Goal: Task Accomplishment & Management: Complete application form

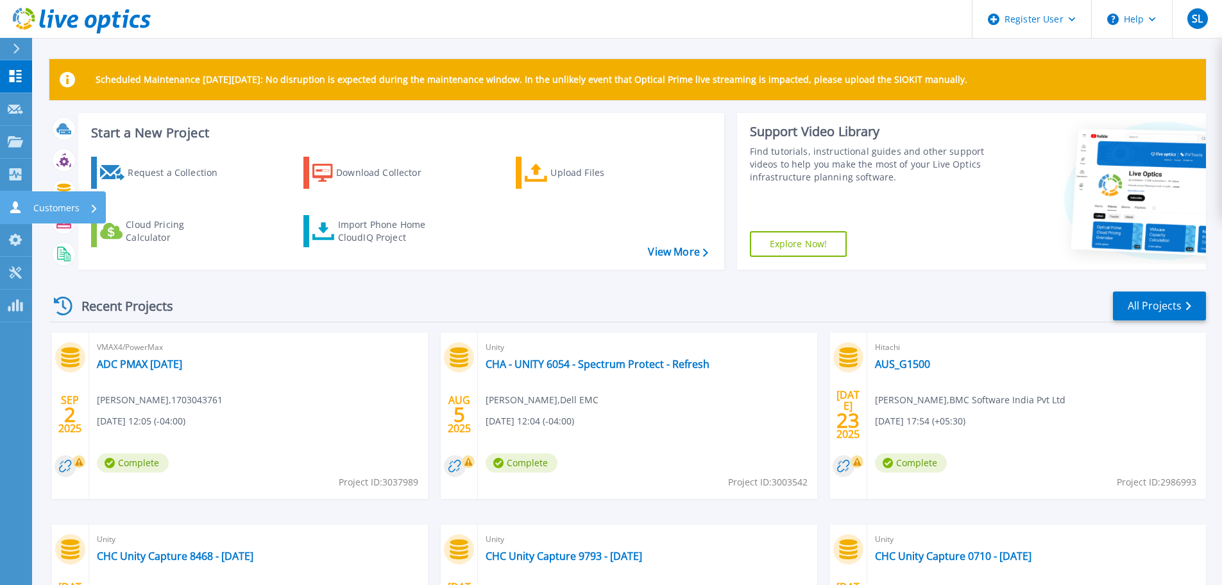
click at [19, 212] on icon at bounding box center [15, 207] width 10 height 12
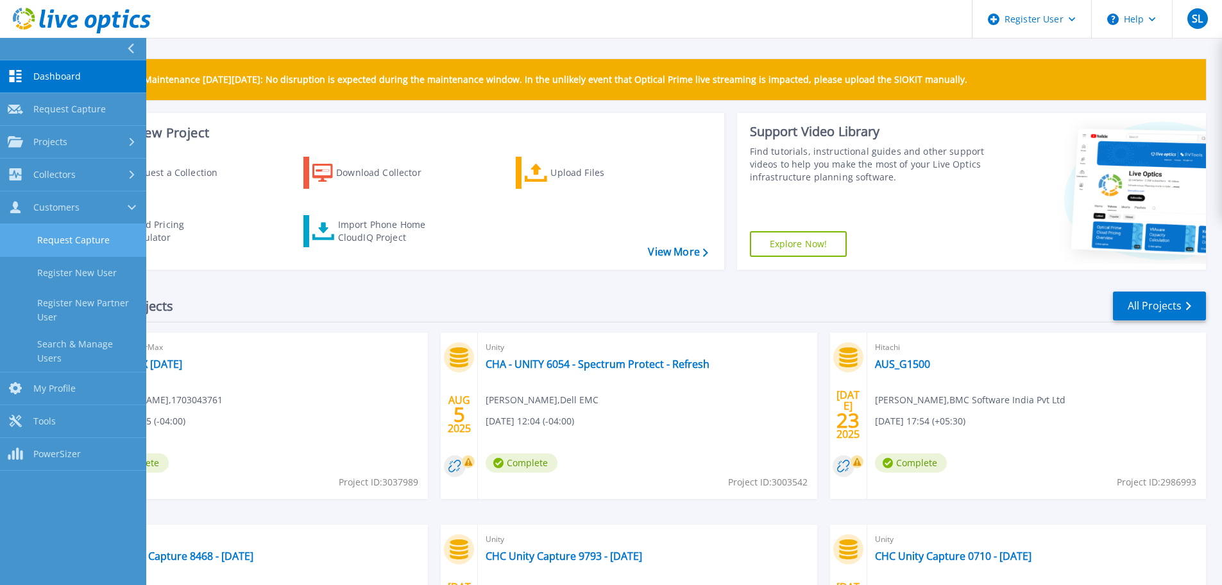
click at [54, 244] on link "Request Capture" at bounding box center [73, 240] width 146 height 33
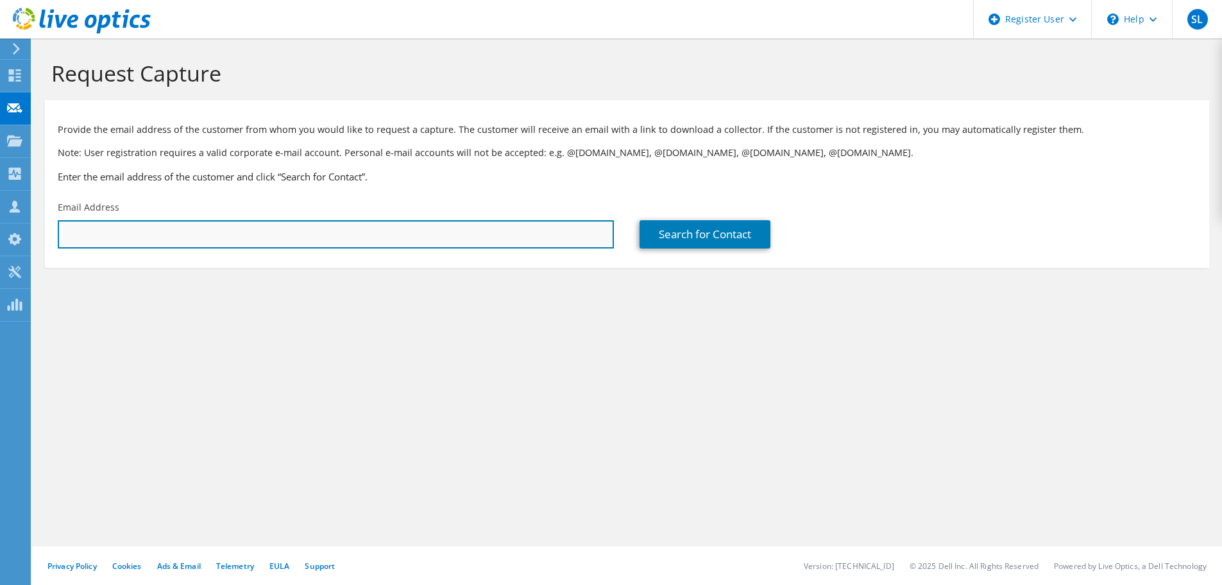
click at [124, 241] on input "text" at bounding box center [336, 234] width 556 height 28
paste input "[PERSON_NAME];"
drag, startPoint x: 176, startPoint y: 235, endPoint x: -78, endPoint y: 234, distance: 254.1
click at [0, 234] on html "SL Dell User [PERSON_NAME] [PERSON_NAME][EMAIL_ADDRESS][PERSON_NAME][DOMAIN_NAM…" at bounding box center [611, 292] width 1222 height 585
paste input "[PERSON_NAME][EMAIL_ADDRESS][DOMAIN_NAME]"
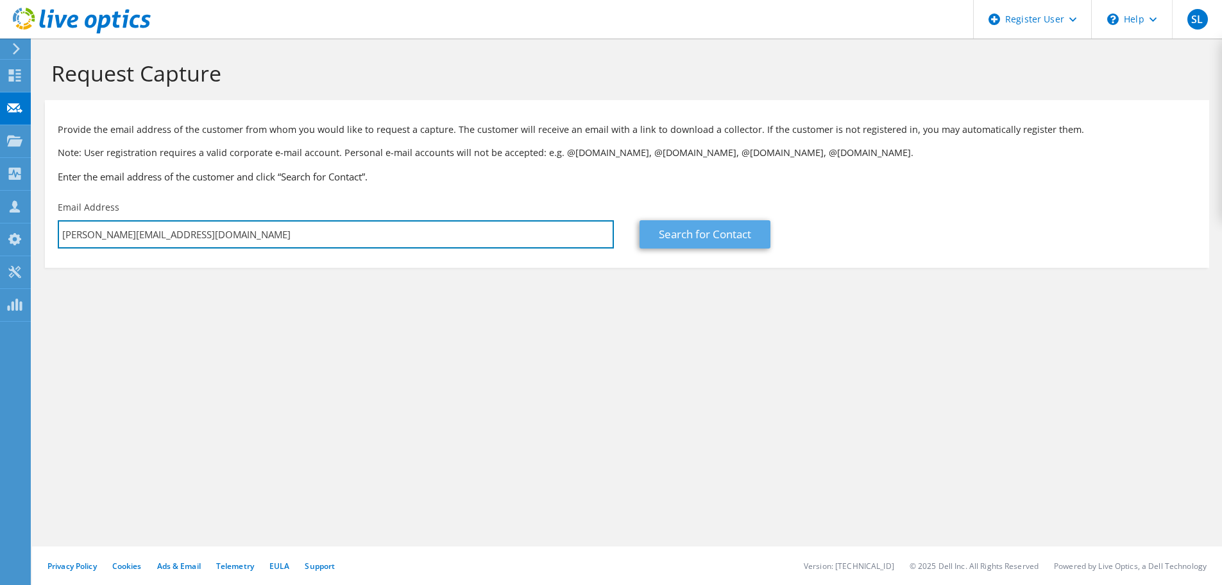
type input "[PERSON_NAME][EMAIL_ADDRESS][DOMAIN_NAME]"
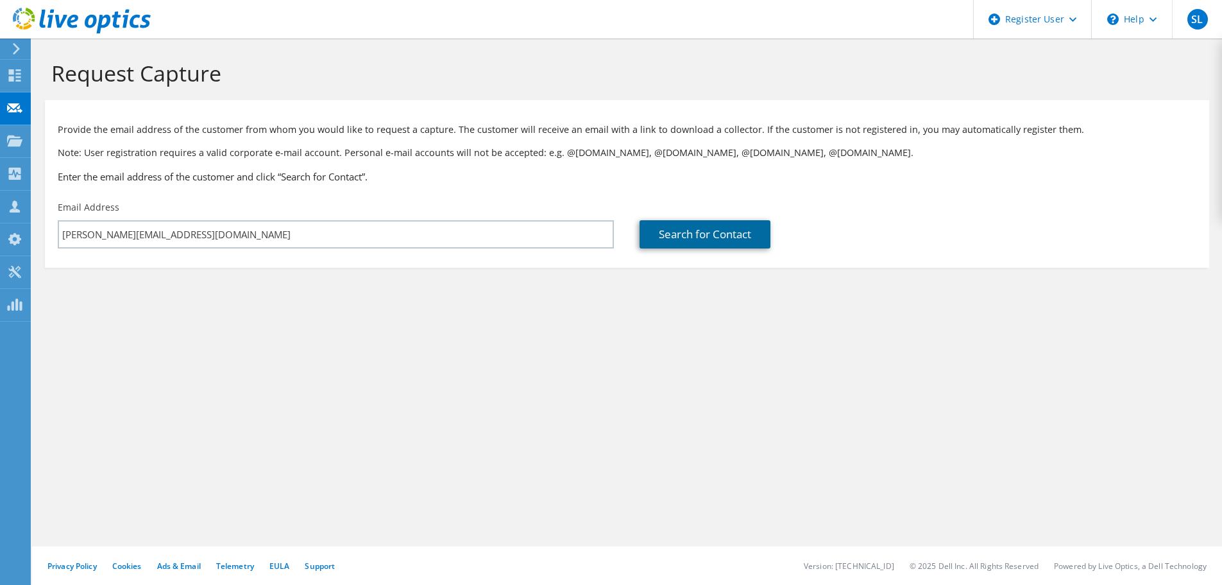
click at [704, 234] on link "Search for Contact" at bounding box center [705, 234] width 131 height 28
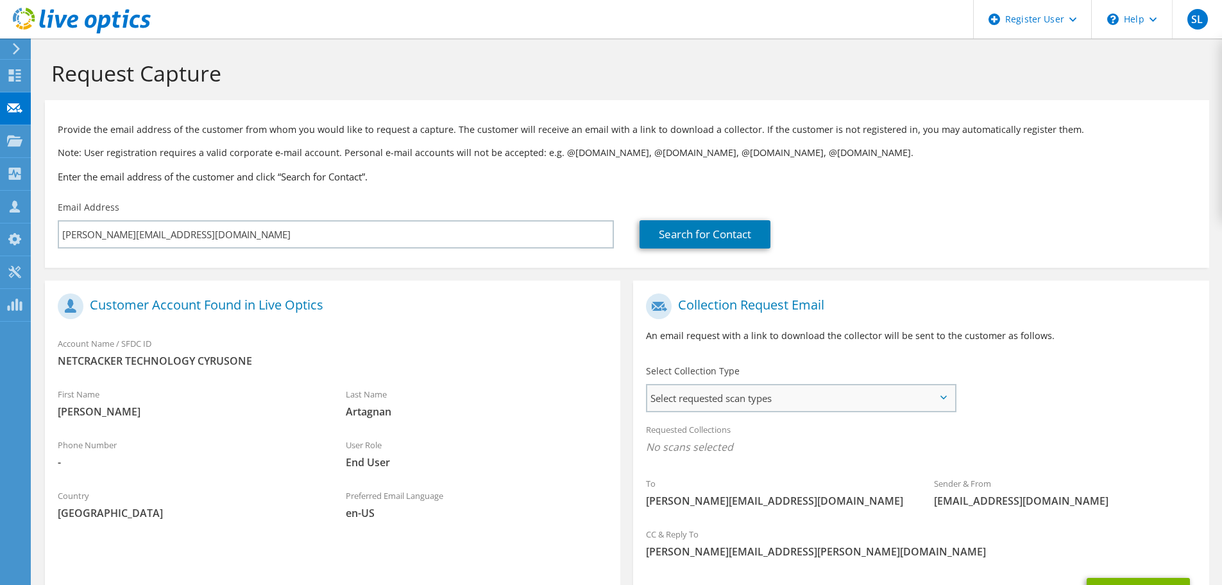
click at [694, 393] on span "Select requested scan types" at bounding box center [800, 398] width 307 height 26
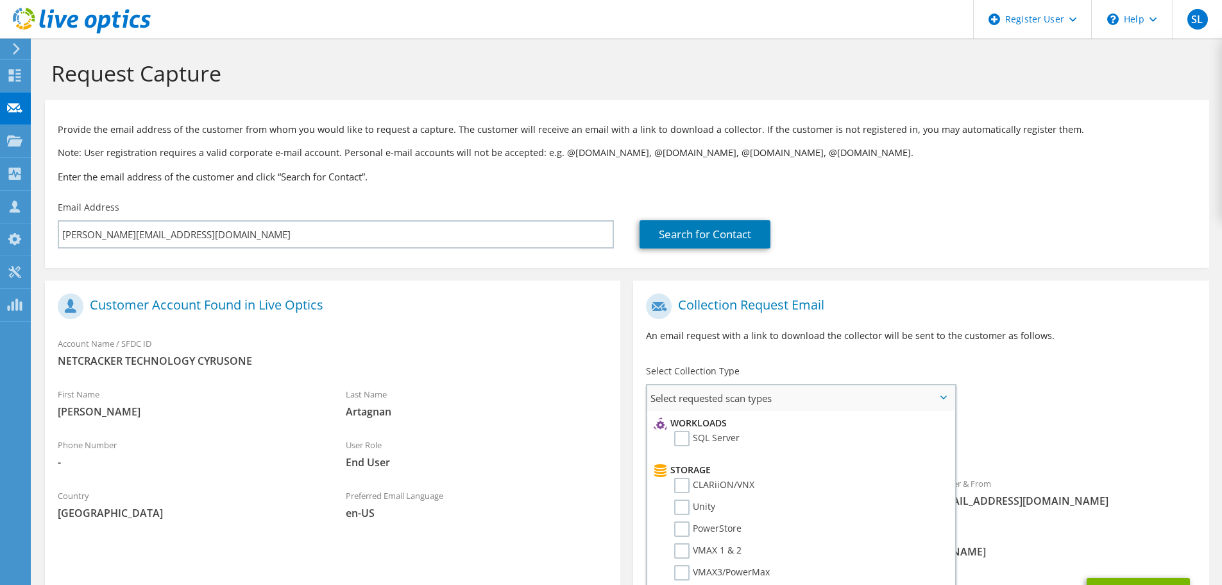
scroll to position [257, 0]
click at [685, 425] on label "Unity" at bounding box center [694, 426] width 41 height 15
click at [0, 0] on input "Unity" at bounding box center [0, 0] width 0 height 0
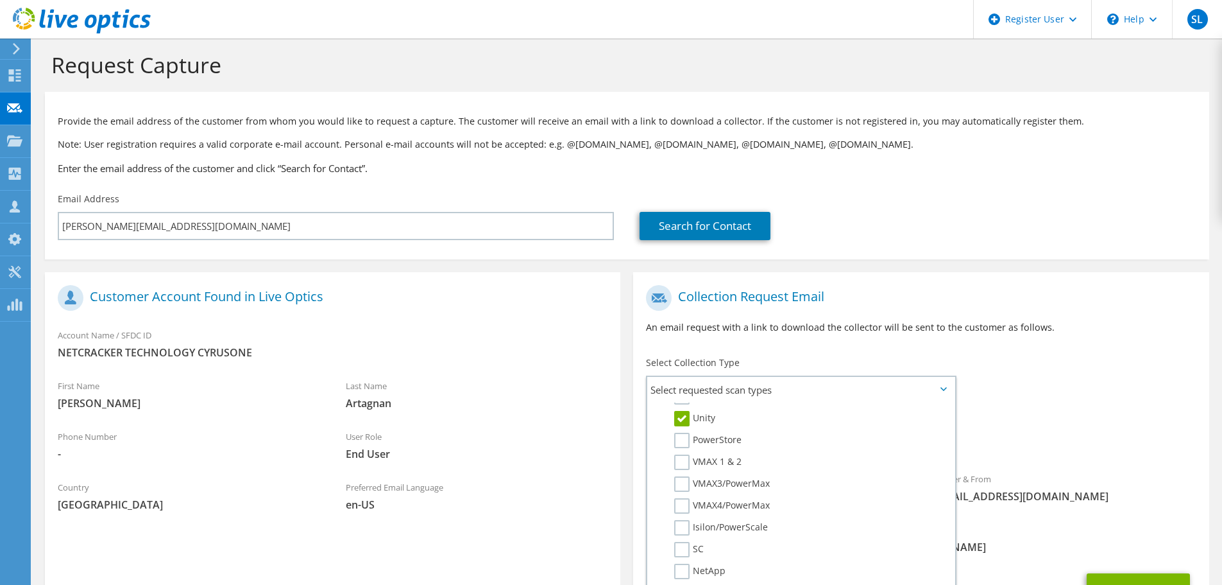
scroll to position [64, 0]
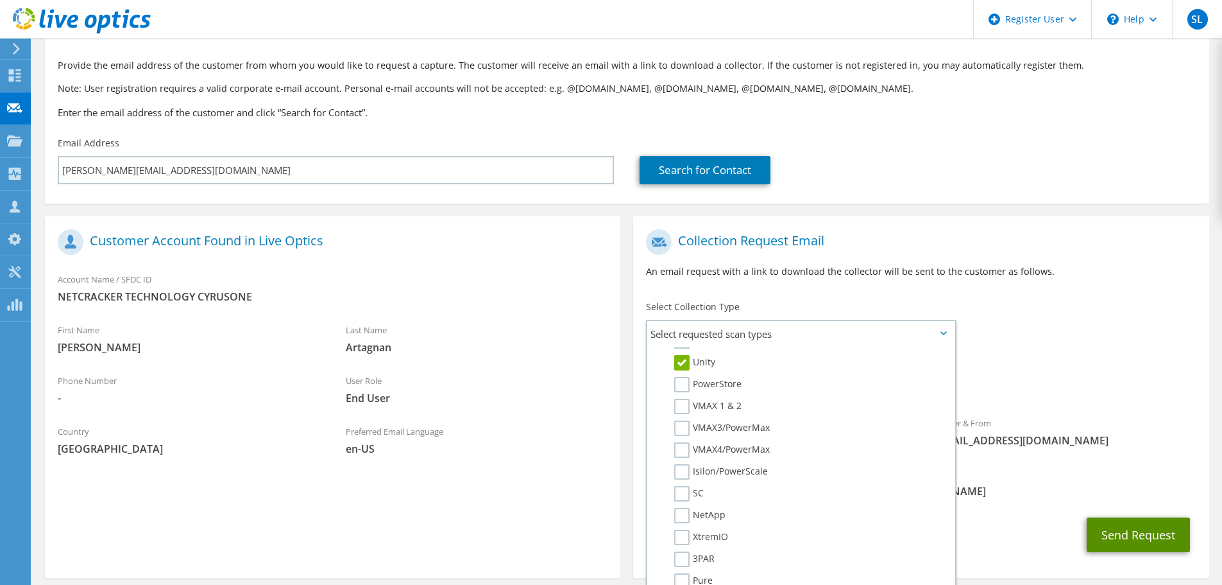
click at [1126, 534] on button "Send Request" at bounding box center [1138, 534] width 103 height 35
